Goal: Complete application form

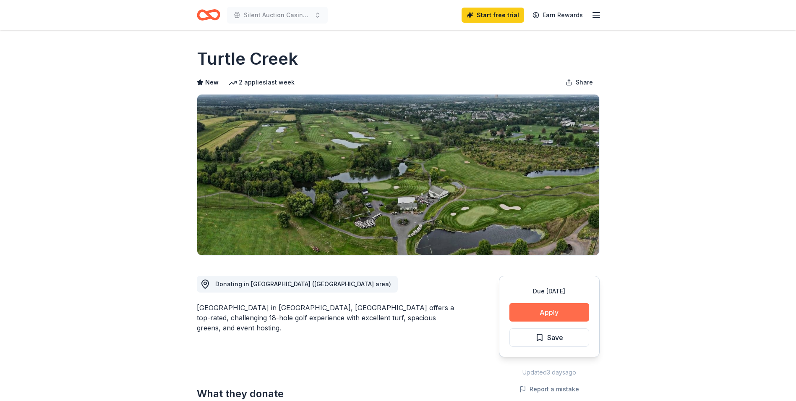
click at [565, 309] on button "Apply" at bounding box center [550, 312] width 80 height 18
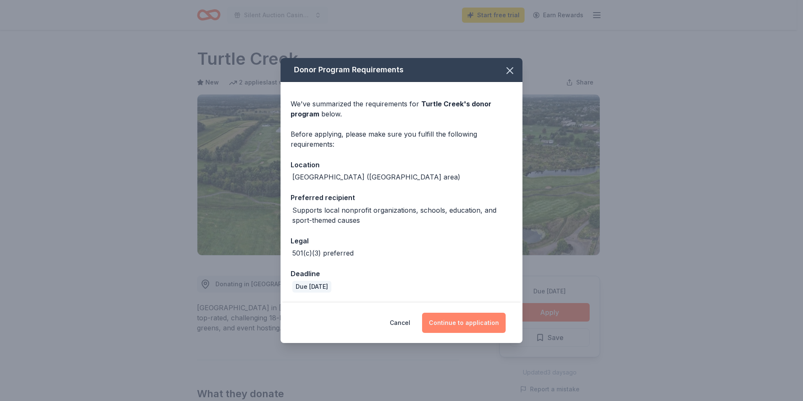
click at [480, 320] on button "Continue to application" at bounding box center [464, 322] width 84 height 20
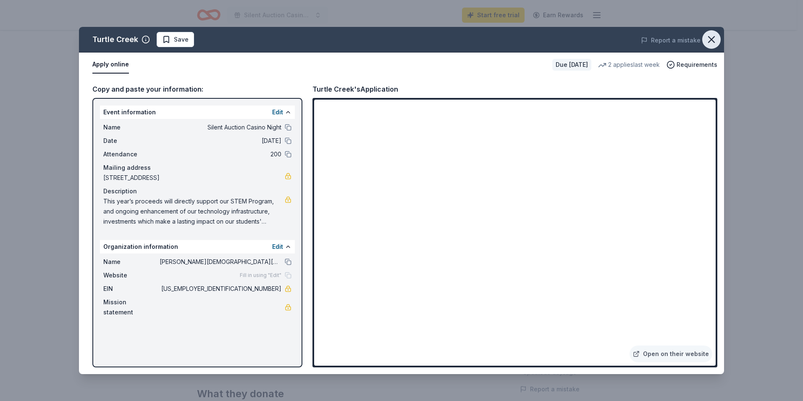
click at [711, 41] on icon "button" at bounding box center [711, 40] width 12 height 12
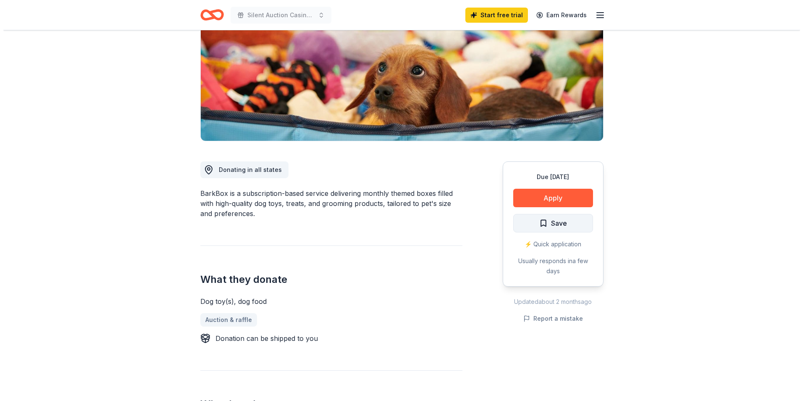
scroll to position [126, 0]
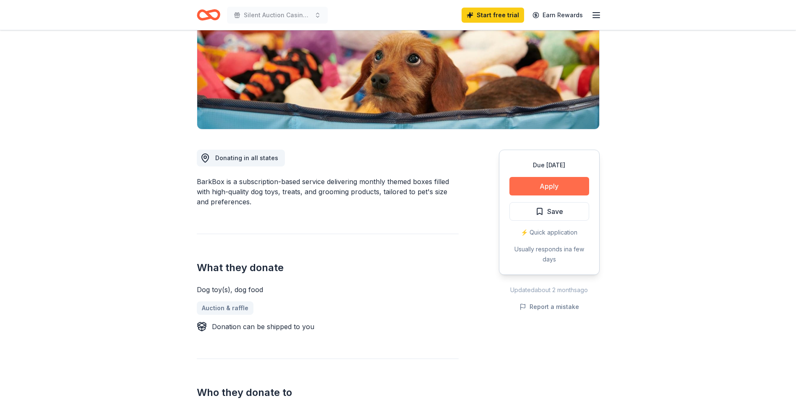
click at [547, 186] on button "Apply" at bounding box center [550, 186] width 80 height 18
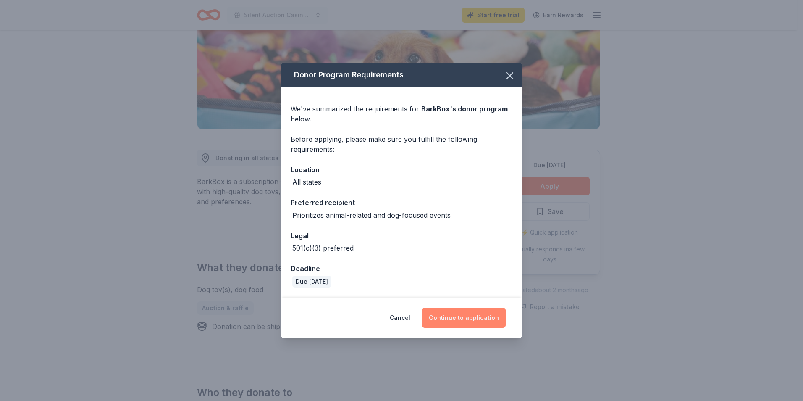
click at [464, 318] on button "Continue to application" at bounding box center [464, 317] width 84 height 20
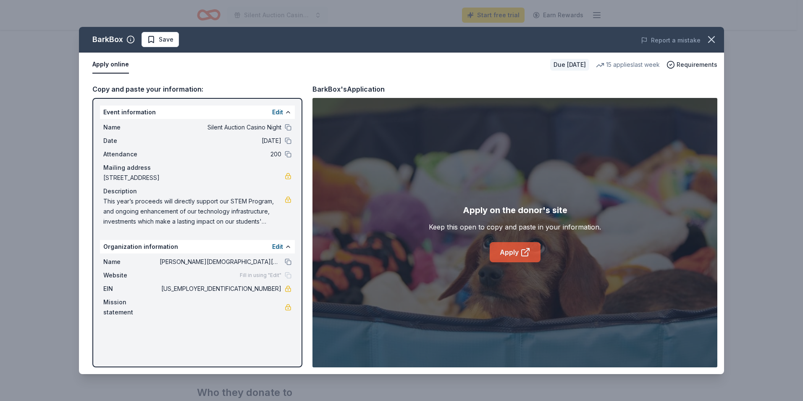
click at [523, 256] on icon at bounding box center [524, 252] width 6 height 6
